Goal: Information Seeking & Learning: Learn about a topic

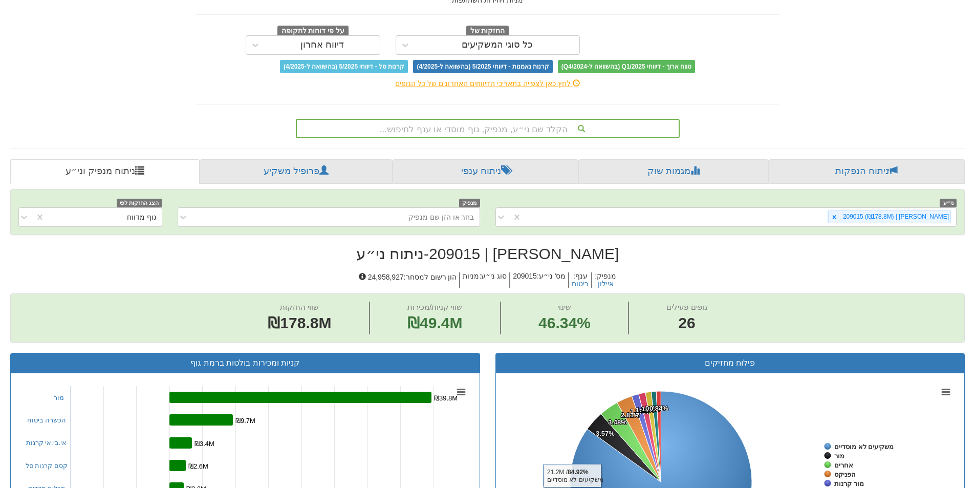
scroll to position [71, 0]
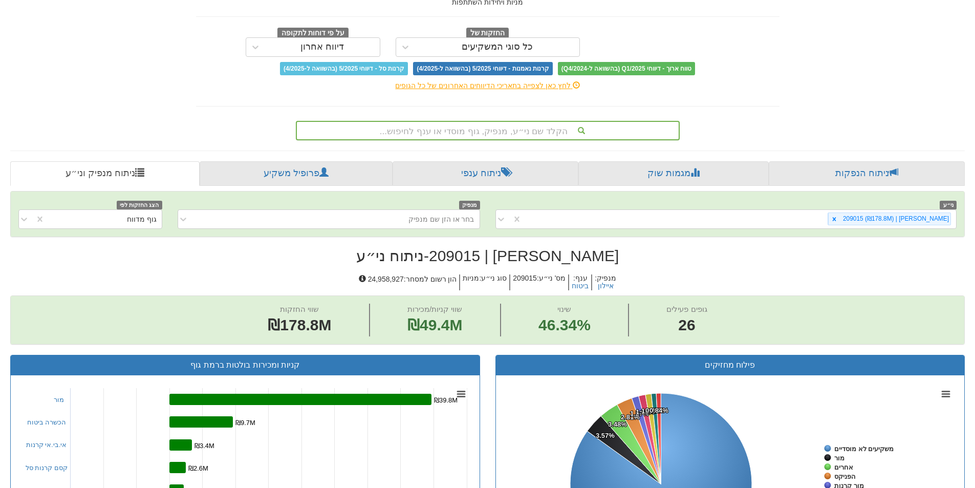
click at [544, 137] on div "הקלד שם ני״ע, מנפיק, גוף מוסדי או ענף לחיפוש..." at bounding box center [488, 130] width 382 height 17
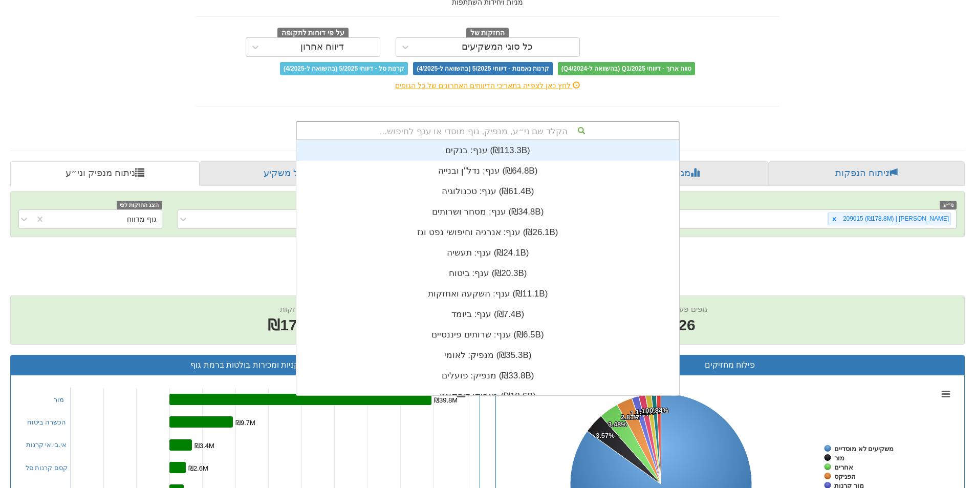
scroll to position [255, 0]
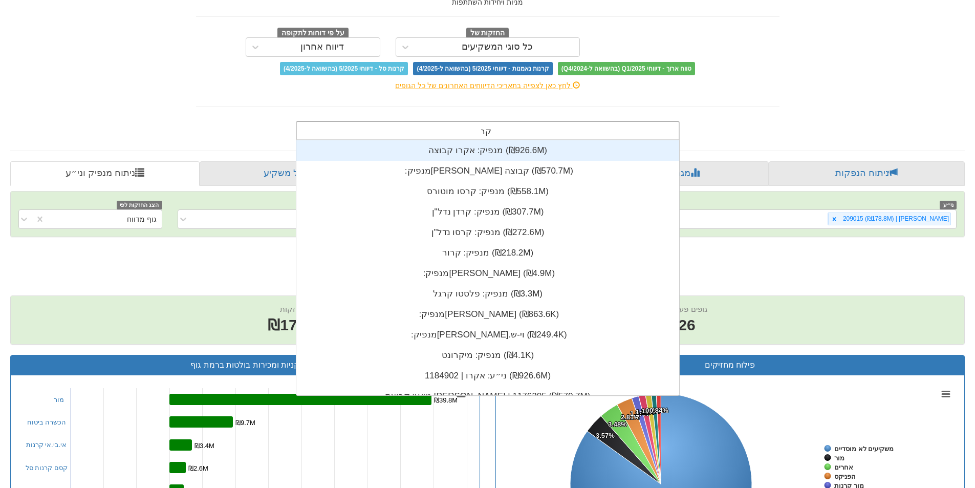
type input "קרור"
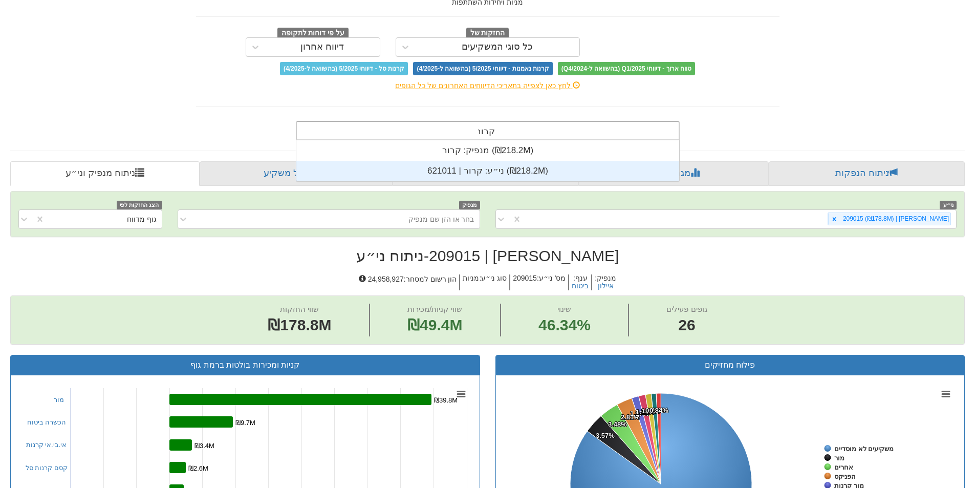
click at [517, 169] on div "ני״ע: ‏קרור | 621011 ‎(₪218.2M)‎" at bounding box center [487, 171] width 383 height 20
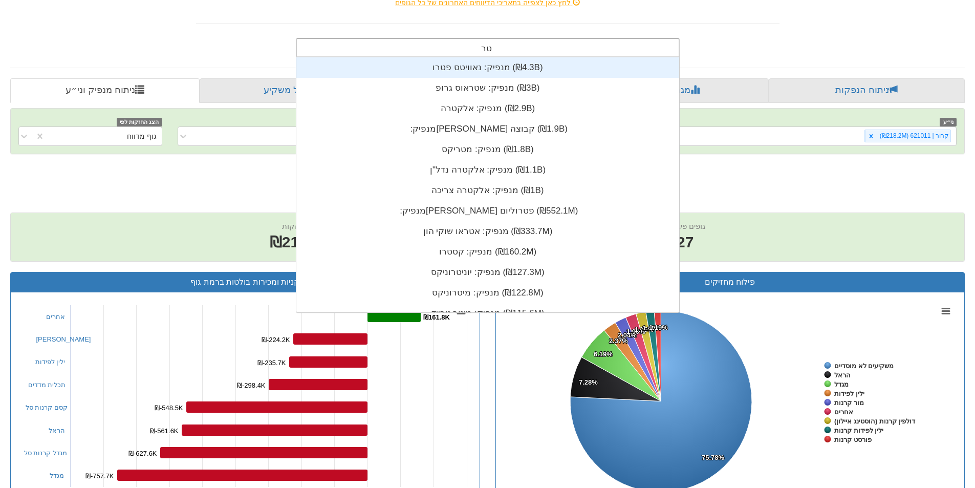
scroll to position [41, 0]
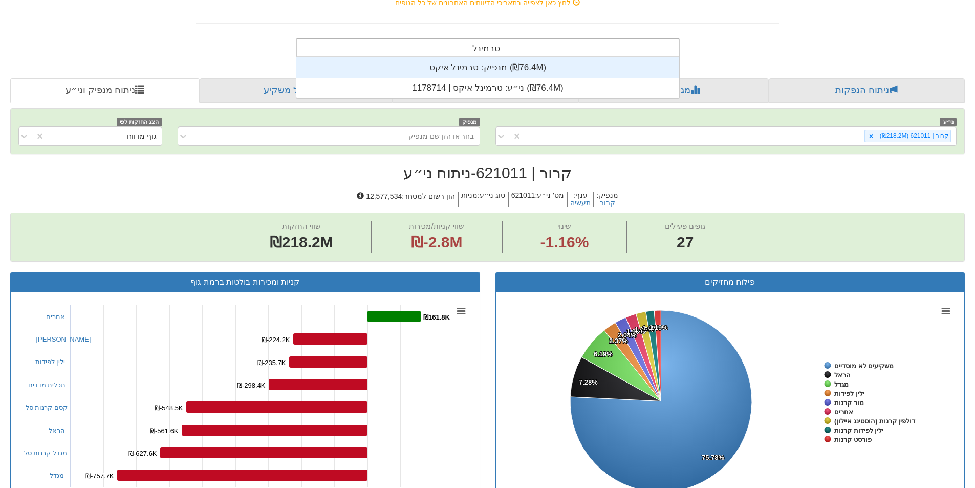
type input "טרמינל אי"
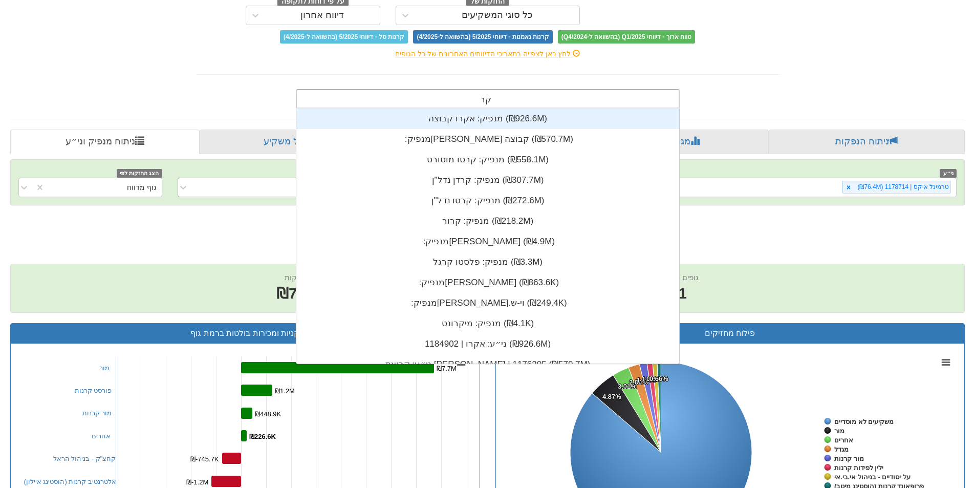
scroll to position [8, 0]
type input "קרור"
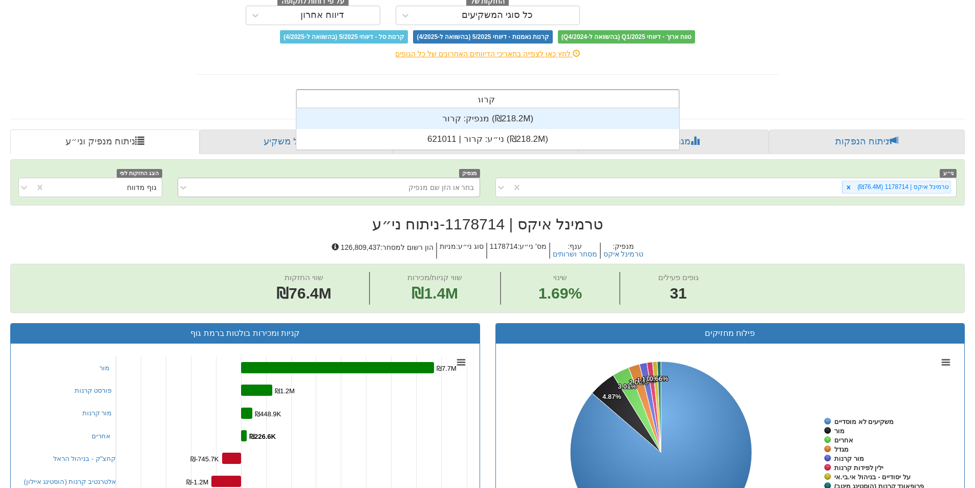
scroll to position [41, 0]
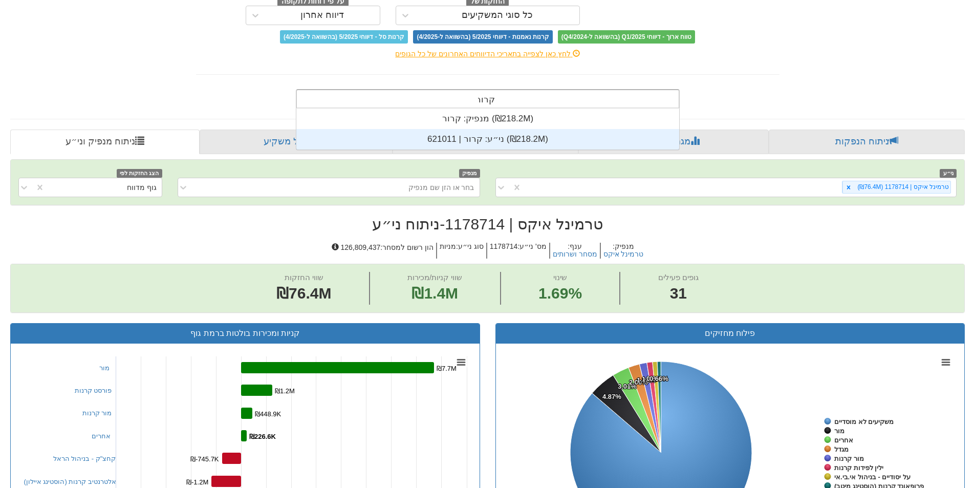
click at [533, 143] on div "ני״ע: ‏קרור | 621011 ‎(₪218.2M)‎" at bounding box center [487, 139] width 383 height 20
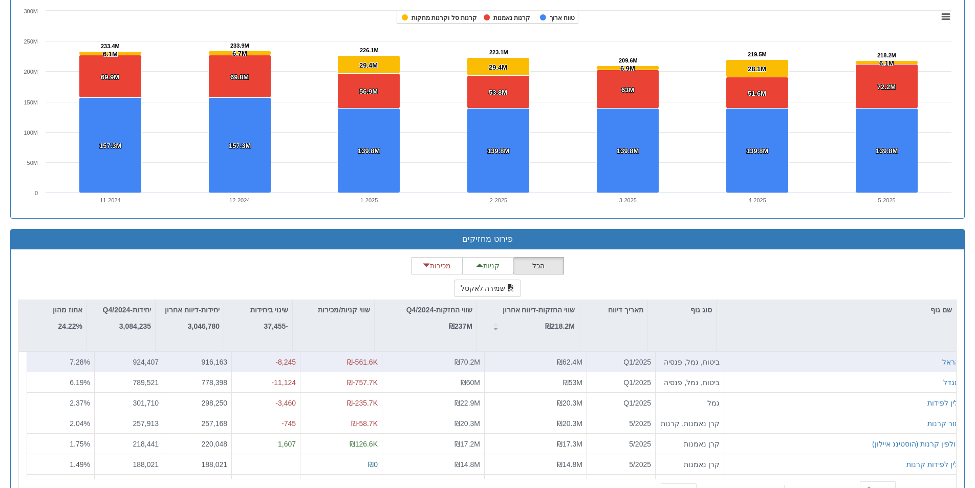
scroll to position [736, 0]
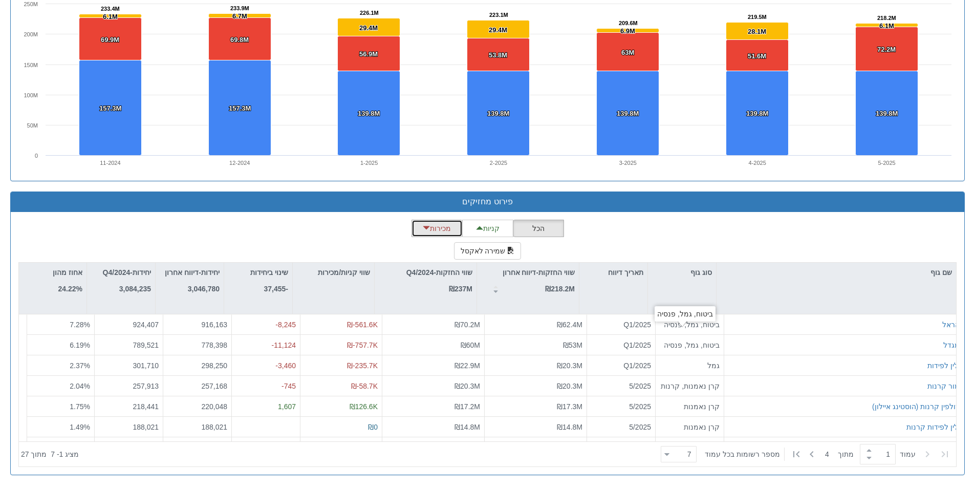
click at [440, 232] on button "מכירות" at bounding box center [437, 228] width 51 height 17
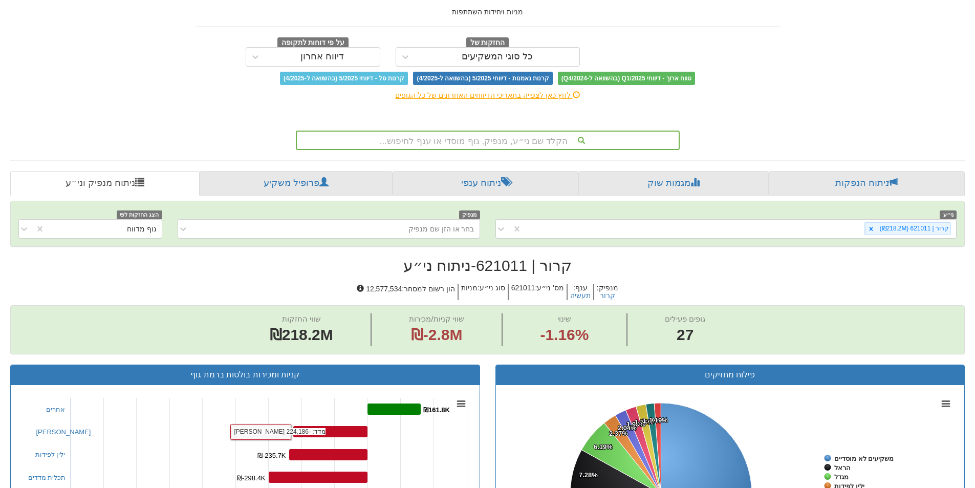
scroll to position [0, 0]
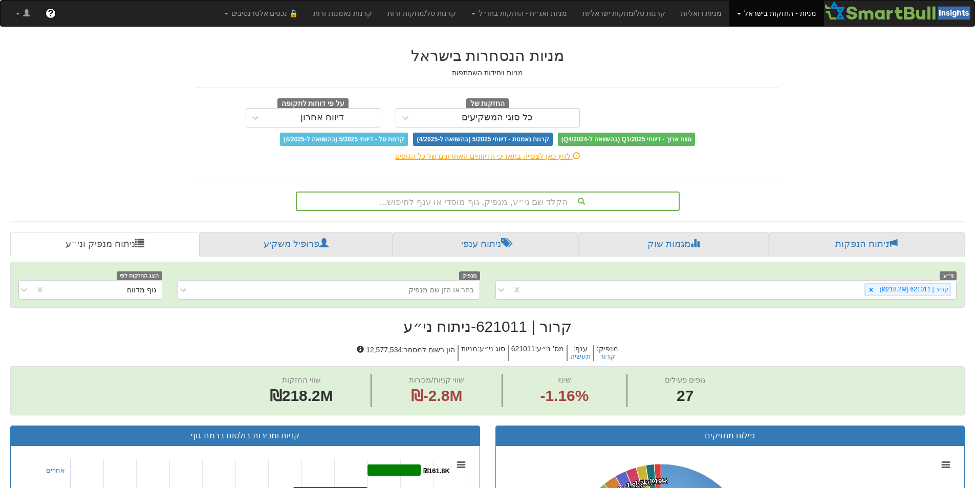
click at [558, 202] on div "הקלד שם ני״ע, מנפיק, גוף מוסדי או ענף לחיפוש..." at bounding box center [488, 200] width 382 height 17
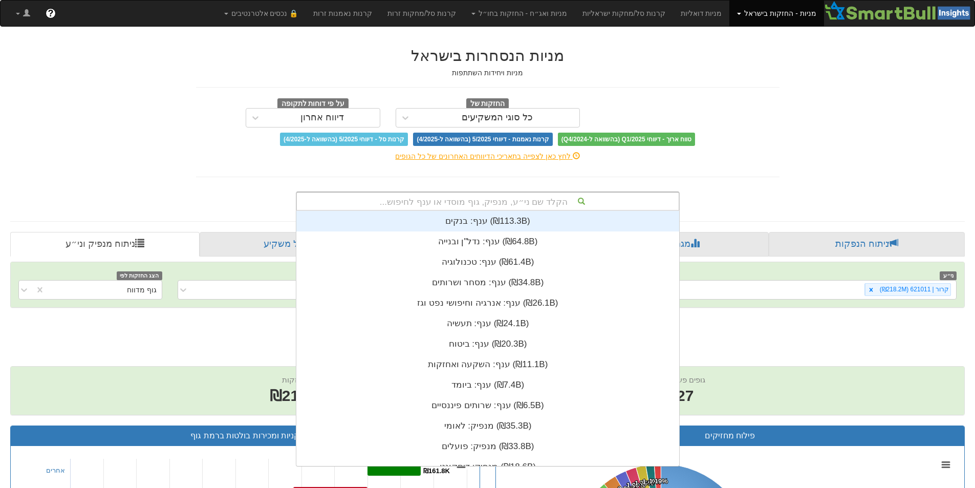
scroll to position [255, 0]
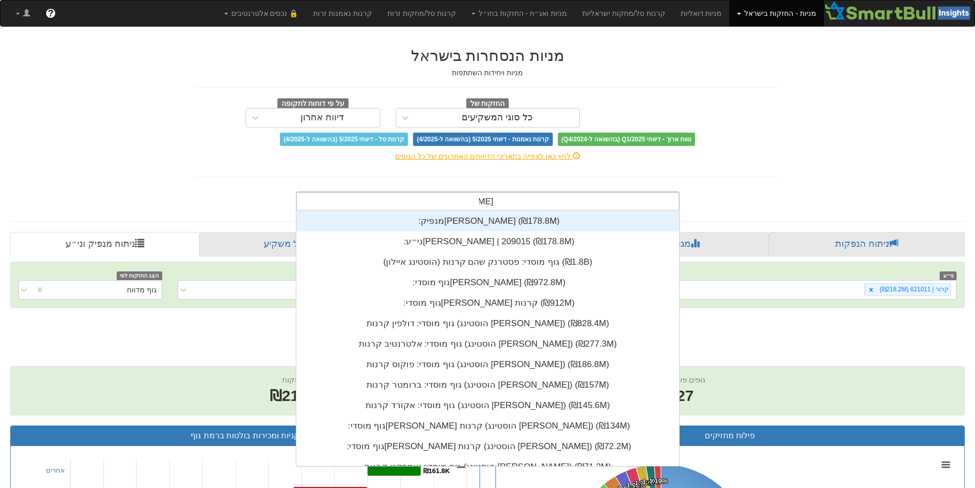
type input "איילון"
click at [478, 285] on div "גוף מוסדי: ‏[PERSON_NAME] ‎(₪972.8M)‎" at bounding box center [487, 282] width 383 height 20
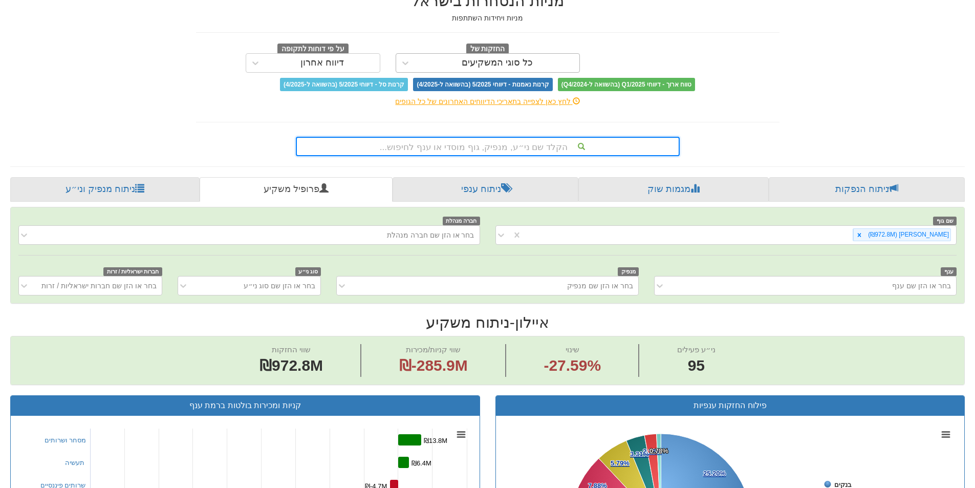
scroll to position [51, 0]
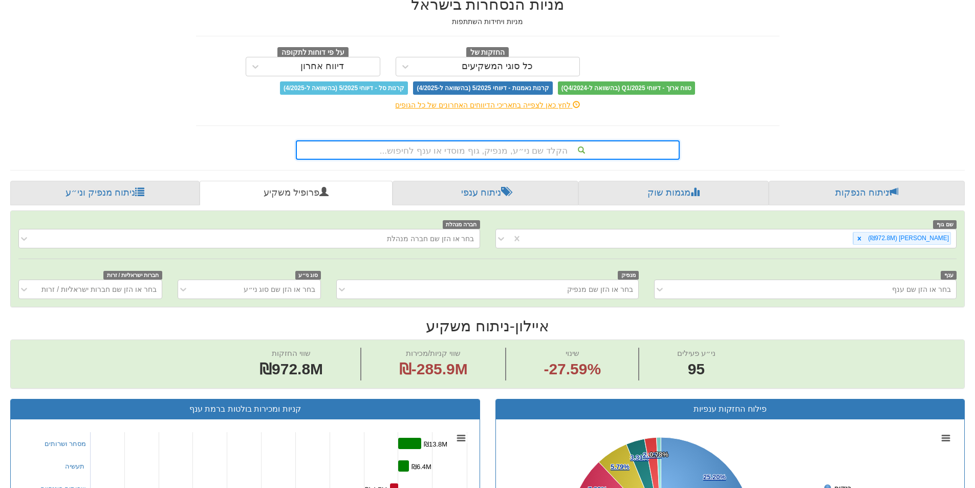
click at [522, 154] on div "הקלד שם ני״ע, מנפיק, גוף מוסדי או ענף לחיפוש..." at bounding box center [488, 149] width 382 height 17
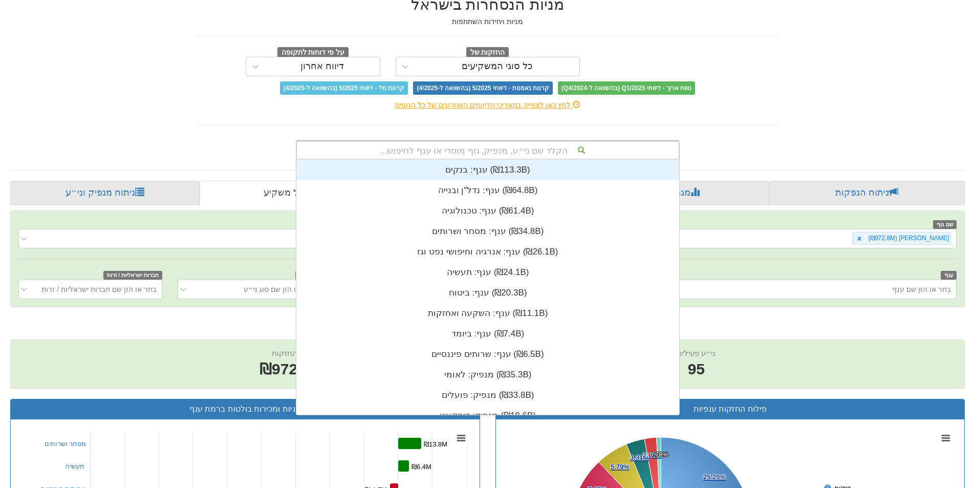
scroll to position [255, 0]
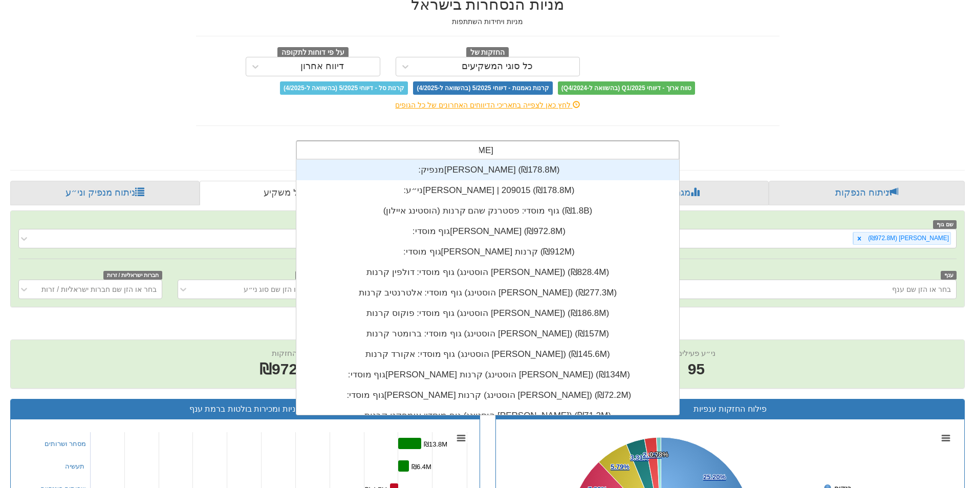
type input "איילון"
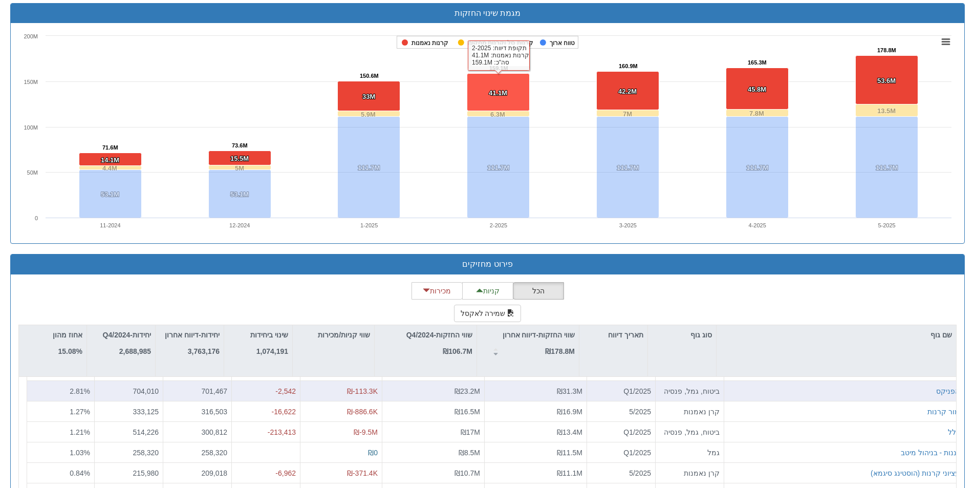
scroll to position [736, 0]
